Goal: Task Accomplishment & Management: Manage account settings

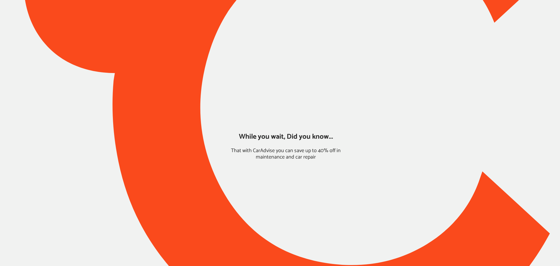
type input "*****"
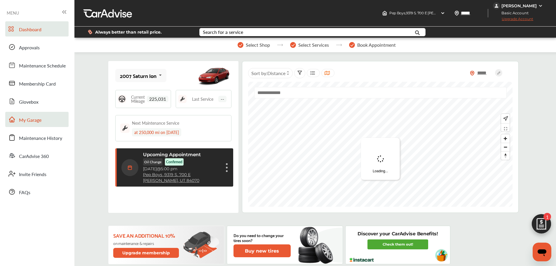
scroll to position [92, 0]
click at [41, 120] on span "My Garage" at bounding box center [30, 120] width 22 height 8
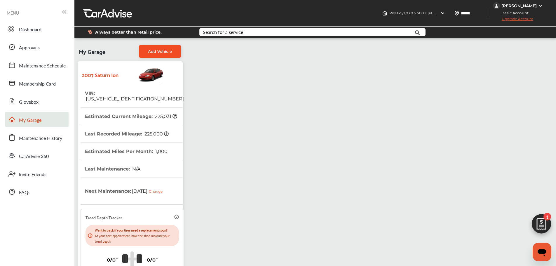
click at [171, 53] on span "Add Vehicle" at bounding box center [160, 51] width 24 height 5
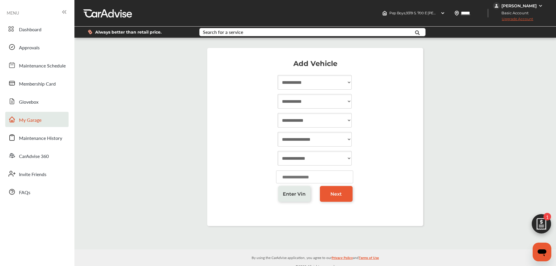
click at [40, 125] on link "My Garage" at bounding box center [36, 119] width 63 height 15
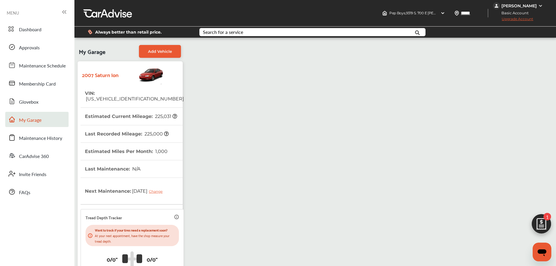
click at [115, 96] on span "[US_VEHICLE_IDENTIFICATION_NUMBER]" at bounding box center [134, 99] width 99 height 6
copy span "[US_VEHICLE_IDENTIFICATION_NUMBER]"
